Goal: Transaction & Acquisition: Purchase product/service

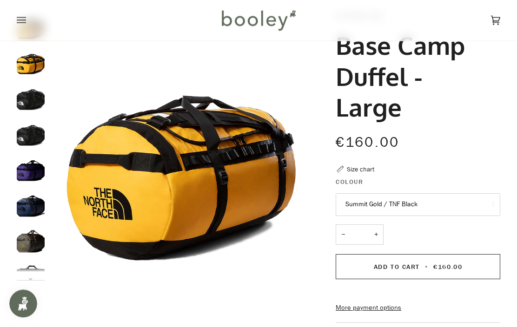
scroll to position [54, 0]
click at [438, 205] on button "Summit Gold / TNF Black" at bounding box center [417, 204] width 164 height 23
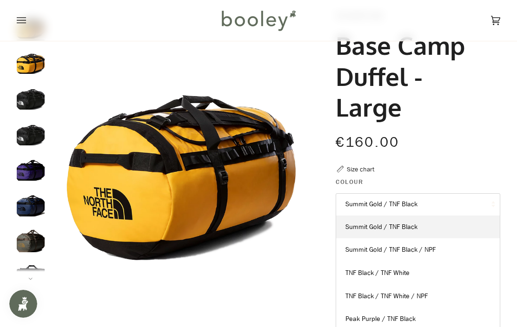
click at [423, 248] on span "Summit Gold / TNF Black / NPF" at bounding box center [390, 249] width 90 height 9
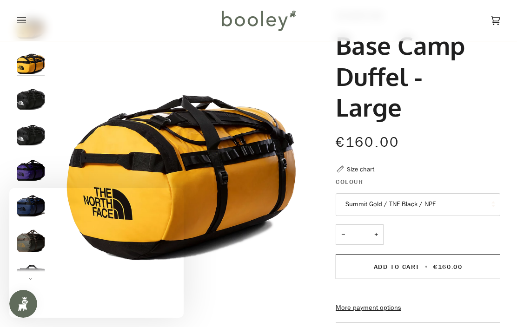
click at [432, 202] on button "Summit Gold / TNF Black / NPF" at bounding box center [417, 204] width 164 height 23
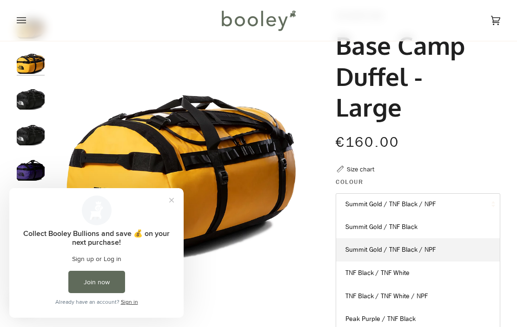
click at [171, 197] on button "Close prompt" at bounding box center [171, 200] width 17 height 17
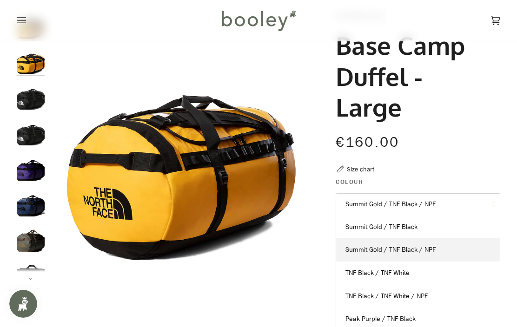
click at [401, 271] on span "TNF Black / TNF White" at bounding box center [377, 272] width 64 height 9
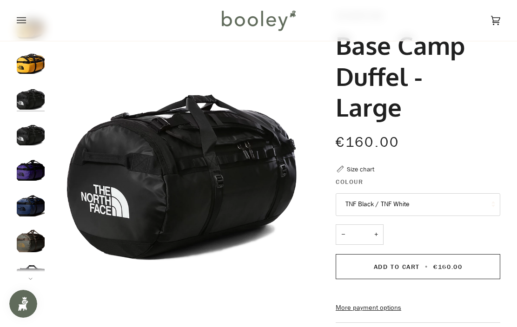
click at [416, 202] on button "TNF Black / TNF White" at bounding box center [417, 204] width 164 height 23
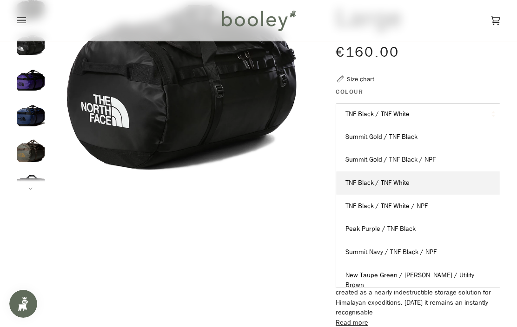
scroll to position [151, 0]
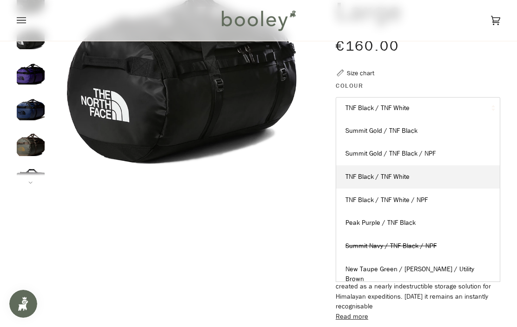
click at [397, 199] on span "TNF Black / TNF White / NPF" at bounding box center [386, 200] width 82 height 9
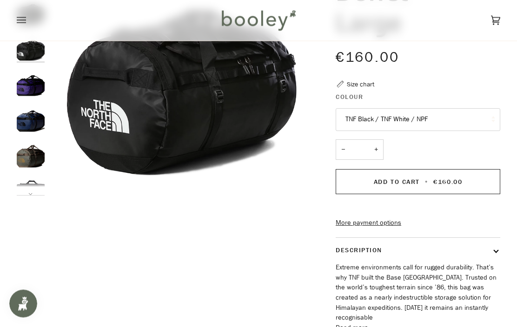
scroll to position [150, 0]
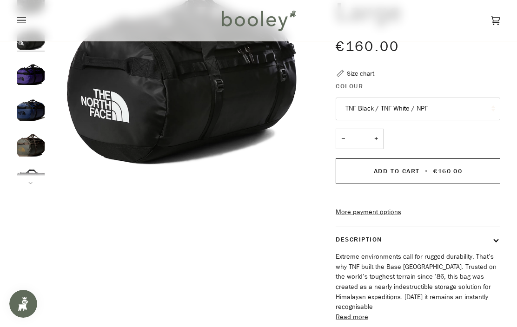
click at [421, 98] on button "TNF Black / TNF White / NPF" at bounding box center [417, 109] width 164 height 23
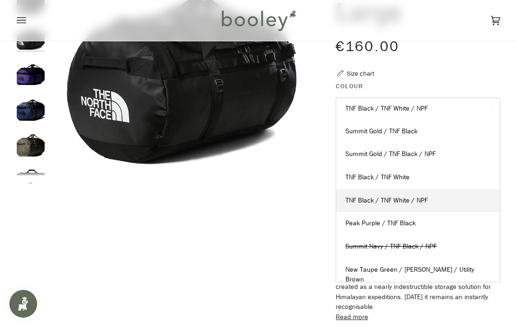
click at [392, 223] on span "Peak Purple / TNF Black" at bounding box center [380, 223] width 70 height 9
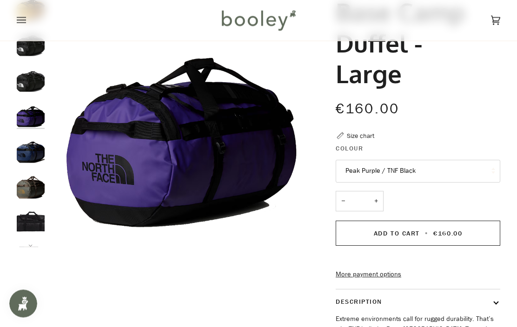
scroll to position [82, 0]
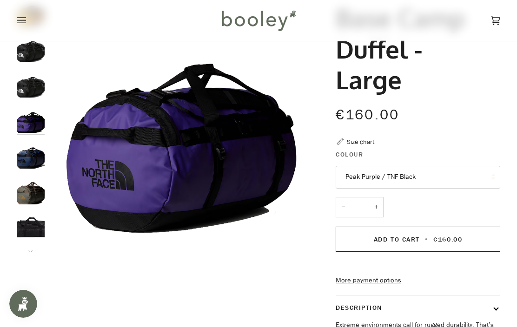
click at [411, 170] on button "Peak Purple / TNF Black" at bounding box center [417, 177] width 164 height 23
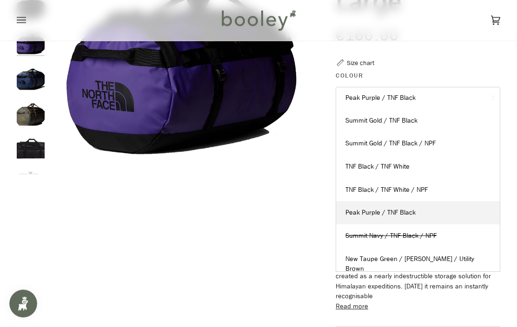
click at [400, 255] on span "New Taupe Green / [PERSON_NAME] / Utility Brown" at bounding box center [409, 264] width 129 height 19
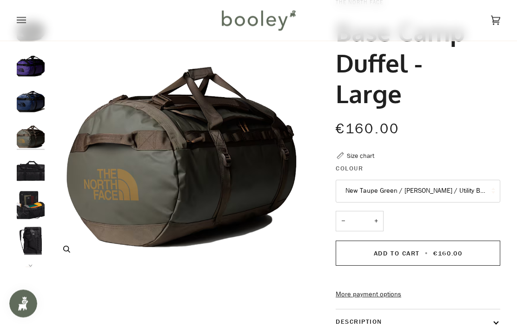
scroll to position [68, 0]
